Goal: Task Accomplishment & Management: Use online tool/utility

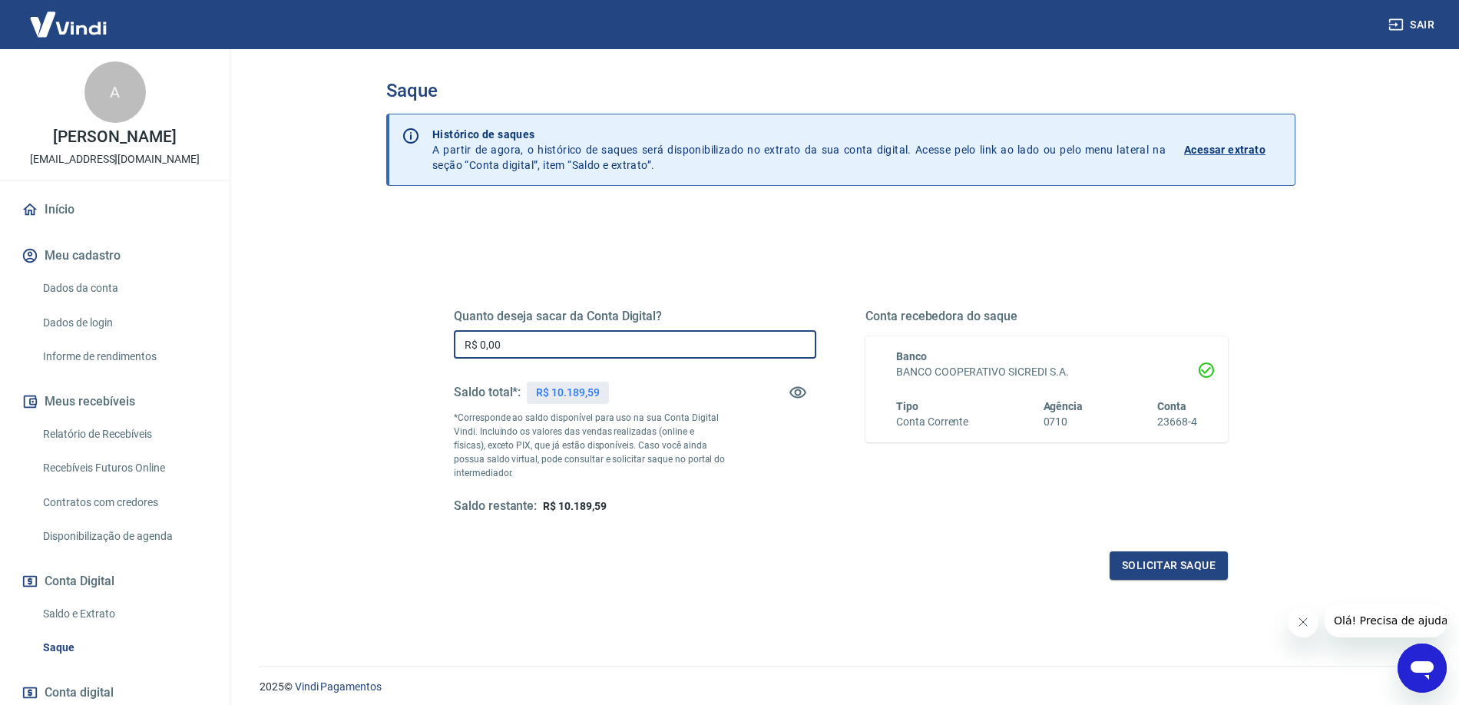
click at [561, 352] on input "R$ 0,00" at bounding box center [635, 344] width 363 height 28
type input "R$ 5.000,00"
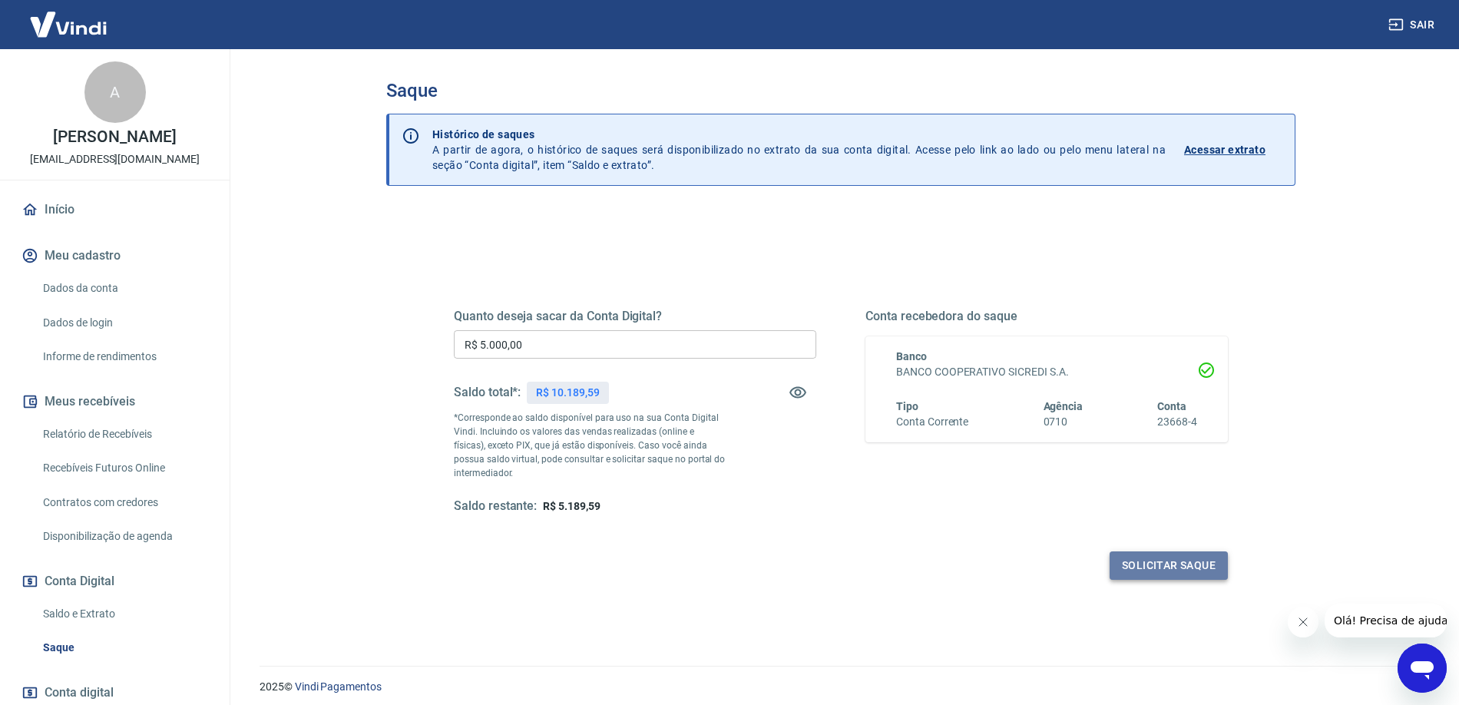
click at [1155, 563] on button "Solicitar saque" at bounding box center [1169, 565] width 118 height 28
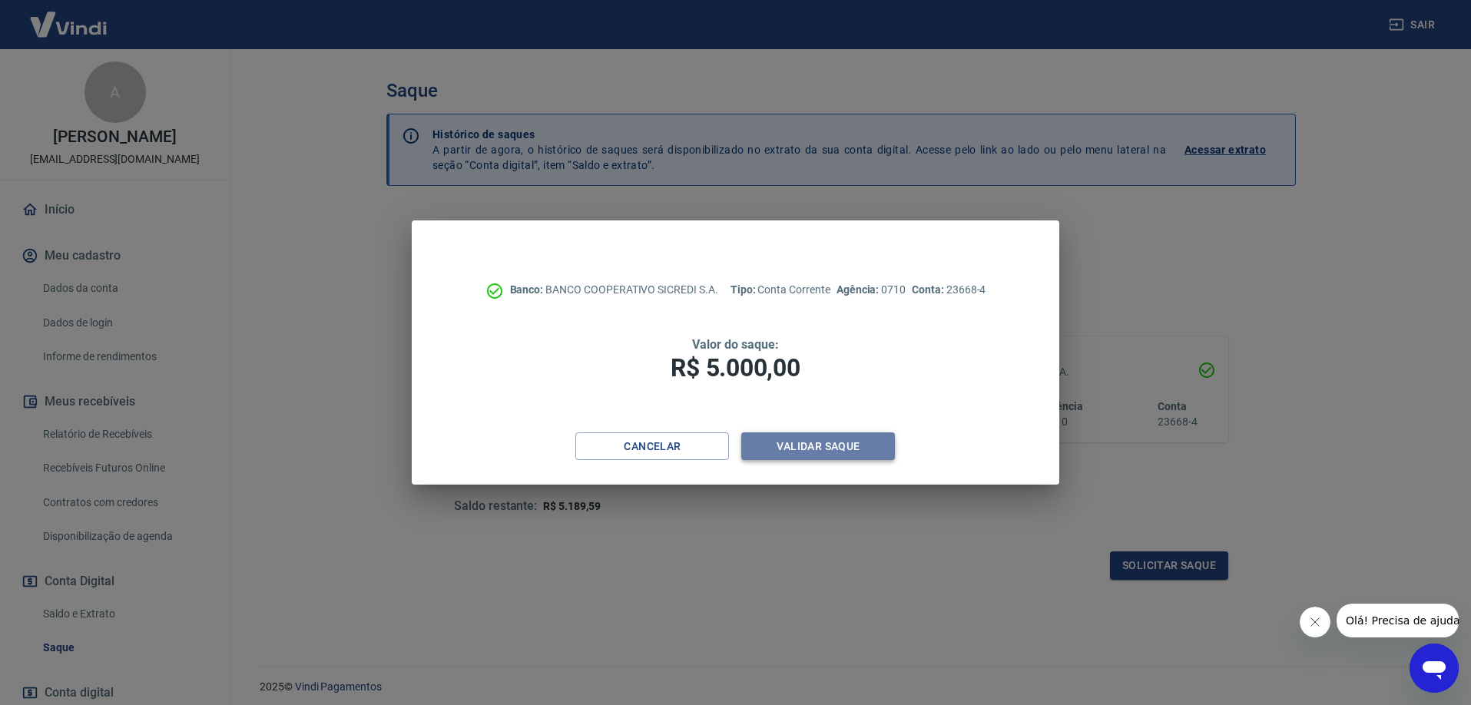
click at [830, 444] on button "Validar saque" at bounding box center [818, 446] width 154 height 28
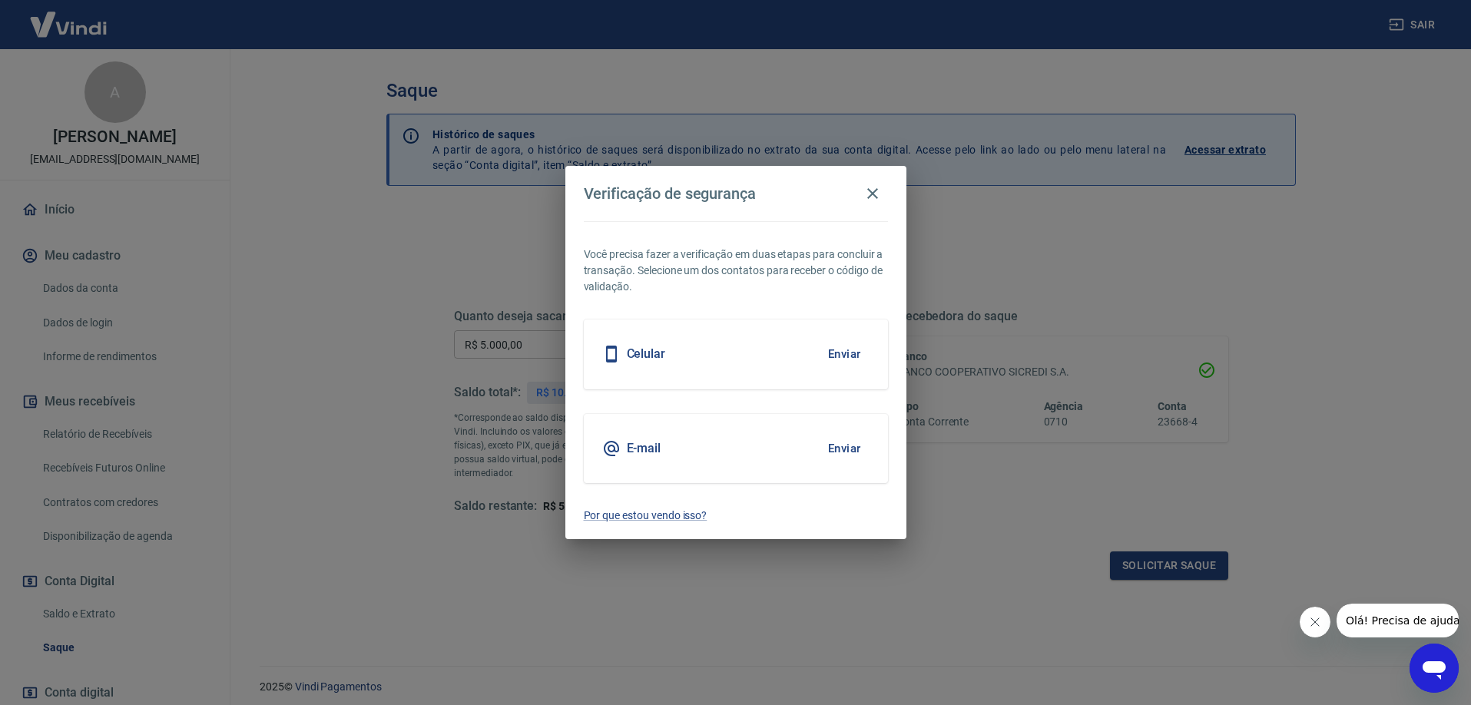
click at [843, 447] on button "Enviar" at bounding box center [844, 448] width 50 height 32
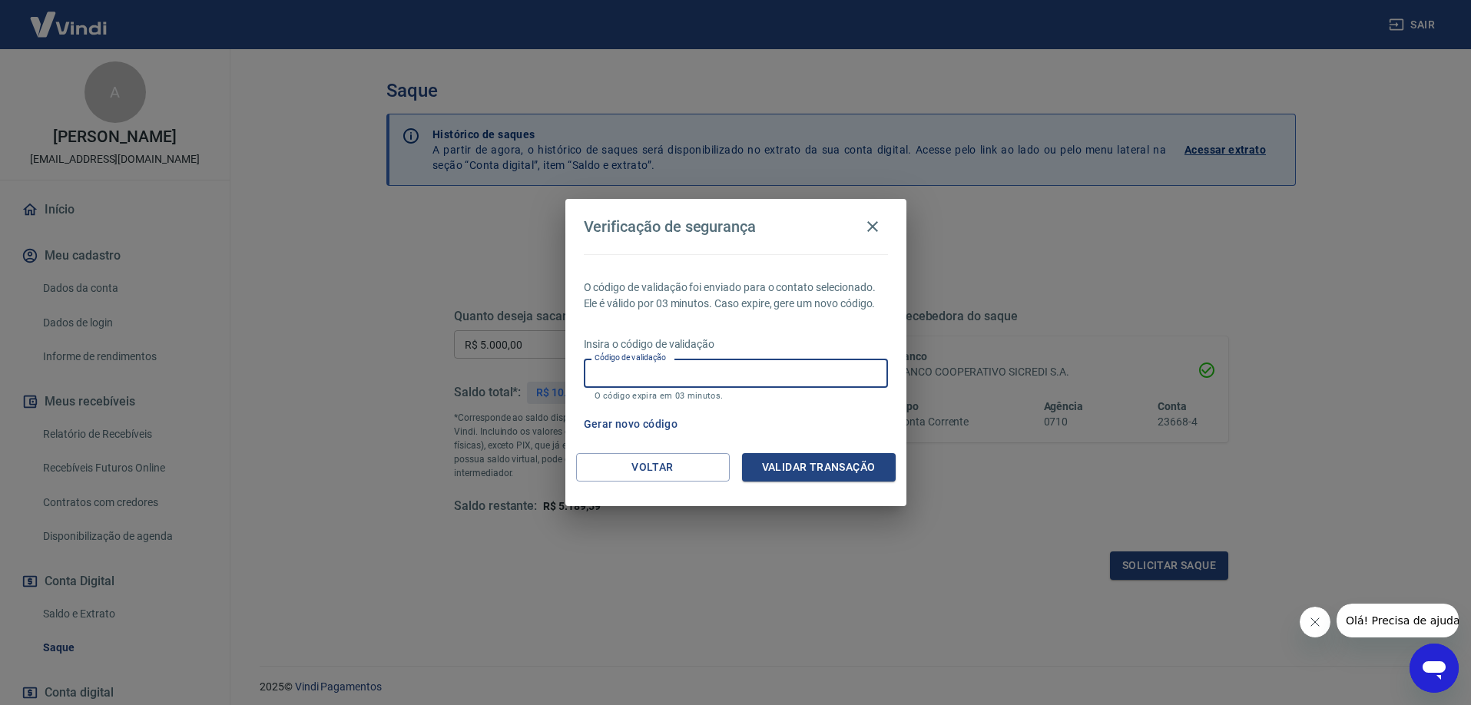
click at [682, 370] on input "Código de validação" at bounding box center [736, 373] width 304 height 28
type input "555952"
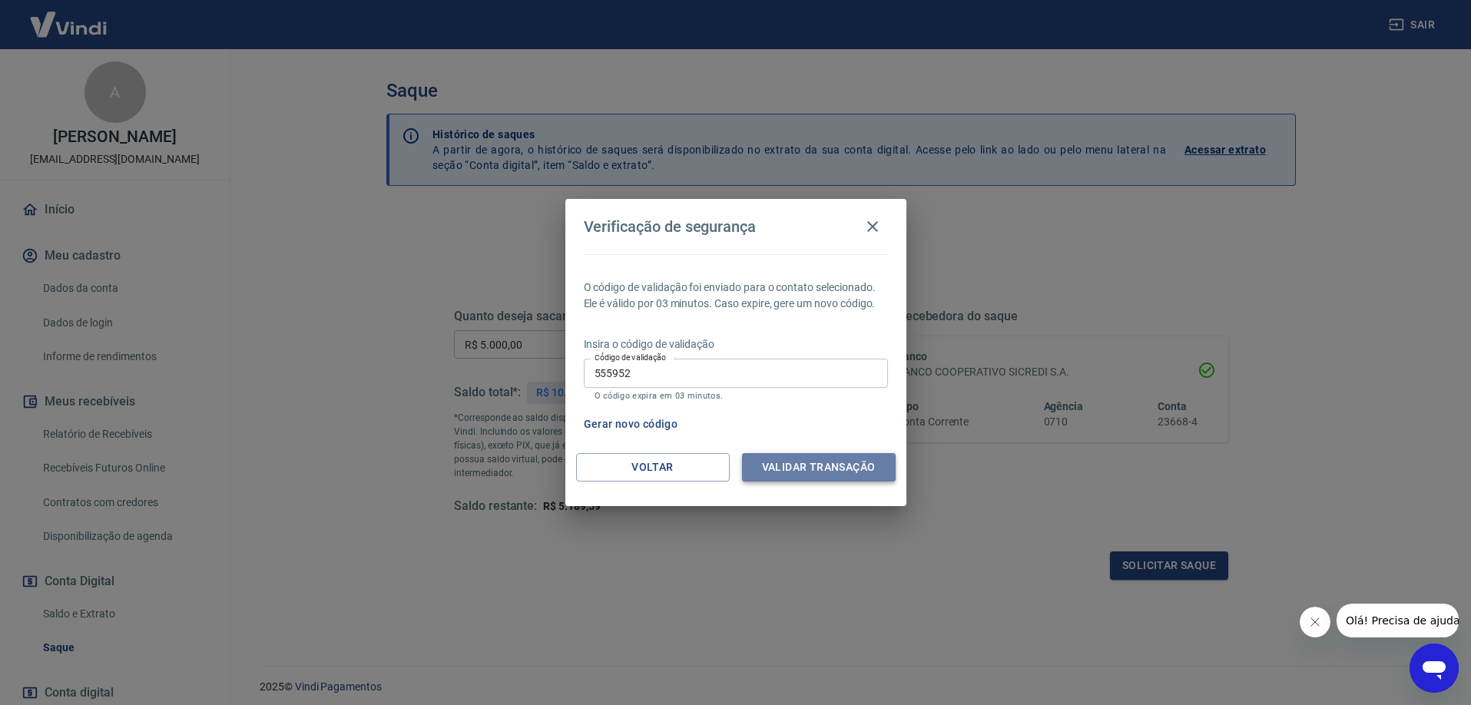
click at [823, 467] on button "Validar transação" at bounding box center [819, 467] width 154 height 28
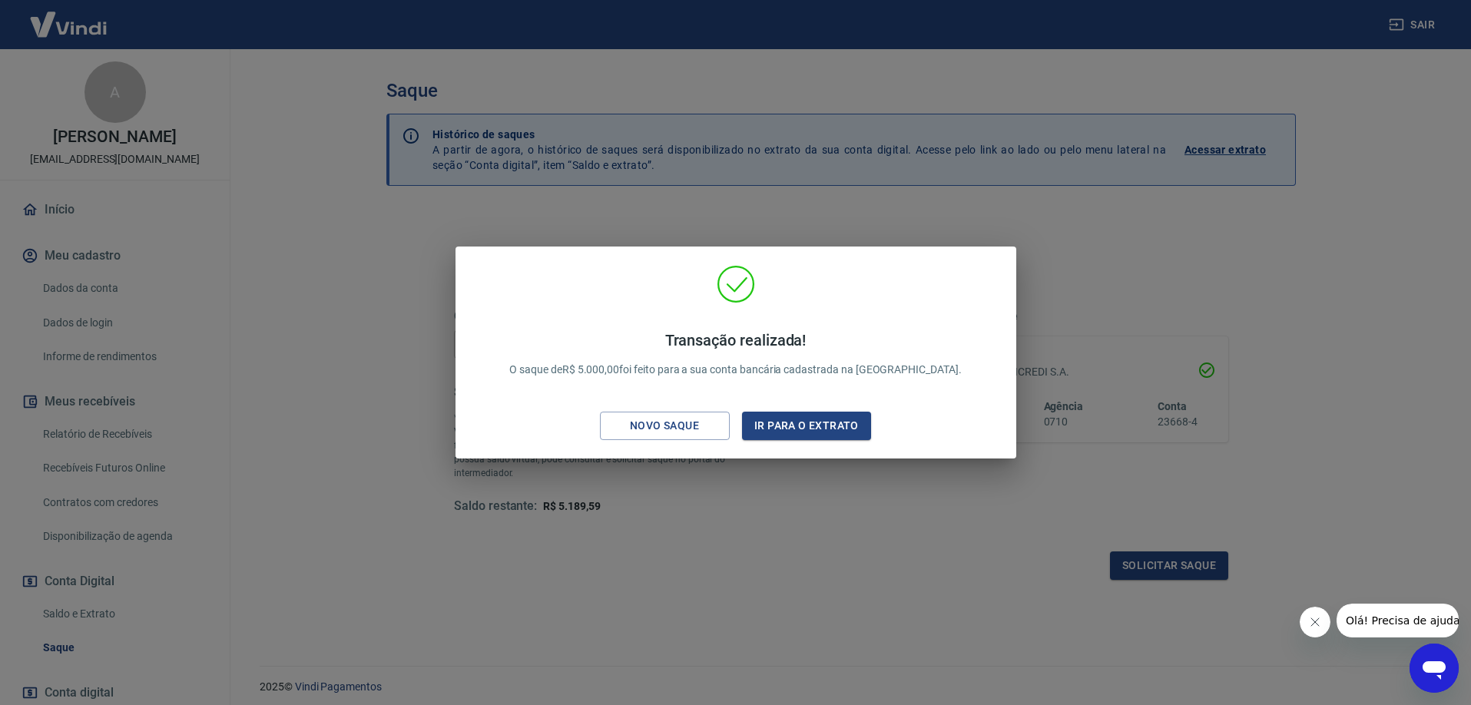
click at [590, 210] on div "Transação realizada! O saque de R$ 5.000,00 foi feito para a sua conta bancária…" at bounding box center [735, 352] width 1471 height 705
